Goal: Task Accomplishment & Management: Manage account settings

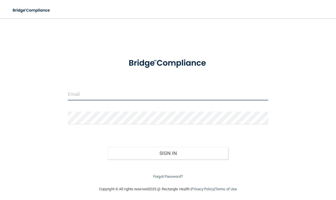
click at [206, 89] on input "email" at bounding box center [168, 93] width 201 height 13
type input "[EMAIL_ADDRESS][DOMAIN_NAME]"
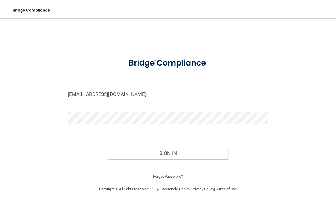
click at [168, 152] on button "Sign In" at bounding box center [168, 153] width 120 height 13
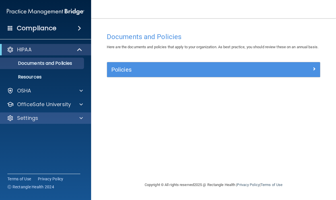
click at [66, 119] on div "Settings" at bounding box center [38, 117] width 71 height 7
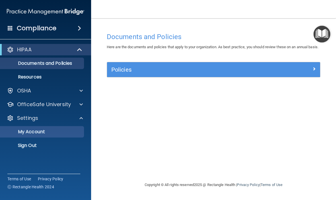
click at [43, 132] on p "My Account" at bounding box center [43, 132] width 78 height 6
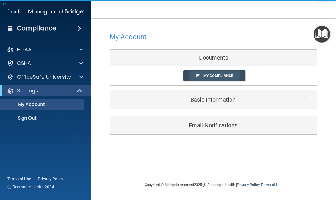
click at [226, 75] on span "My Compliance" at bounding box center [218, 75] width 30 height 4
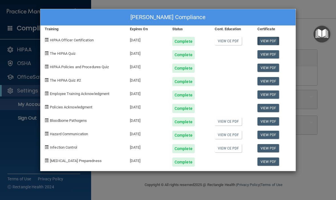
click at [270, 41] on link "View PDF" at bounding box center [268, 41] width 22 height 8
click at [271, 53] on link "View PDF" at bounding box center [268, 54] width 22 height 8
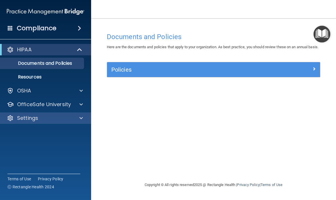
click at [53, 116] on div "Settings" at bounding box center [38, 117] width 71 height 7
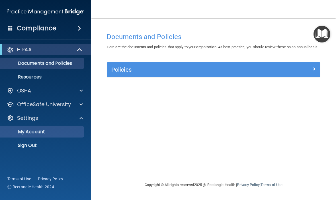
click at [62, 126] on link "My Account" at bounding box center [39, 131] width 90 height 11
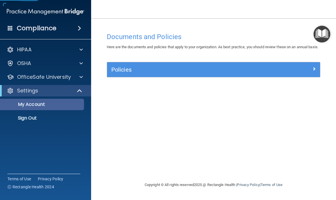
click at [44, 105] on p "My Account" at bounding box center [43, 104] width 78 height 6
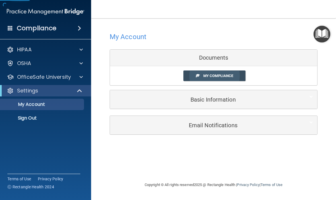
click at [228, 77] on span "My Compliance" at bounding box center [218, 75] width 30 height 4
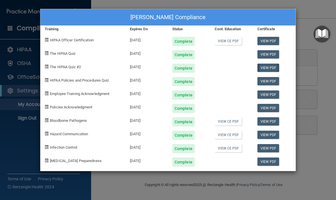
click at [268, 67] on link "View PDF" at bounding box center [268, 68] width 22 height 8
click at [267, 80] on link "View PDF" at bounding box center [268, 81] width 22 height 8
click at [273, 95] on link "View PDF" at bounding box center [268, 94] width 22 height 8
click at [269, 107] on link "View PDF" at bounding box center [268, 108] width 22 height 8
click at [271, 119] on link "View PDF" at bounding box center [268, 121] width 22 height 8
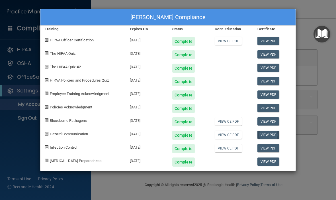
click at [266, 133] on link "View PDF" at bounding box center [268, 134] width 22 height 8
click at [269, 145] on link "View PDF" at bounding box center [268, 148] width 22 height 8
click at [268, 160] on link "View PDF" at bounding box center [268, 161] width 22 height 8
click at [234, 38] on link "View CE PDF" at bounding box center [228, 41] width 27 height 8
click at [234, 120] on link "View CE PDF" at bounding box center [228, 121] width 27 height 8
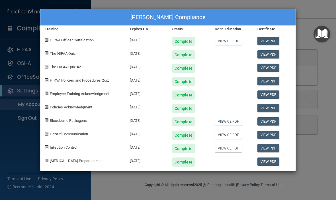
click at [230, 133] on link "View CE PDF" at bounding box center [228, 134] width 27 height 8
click at [234, 148] on link "View CE PDF" at bounding box center [228, 148] width 27 height 8
